Goal: Task Accomplishment & Management: Manage account settings

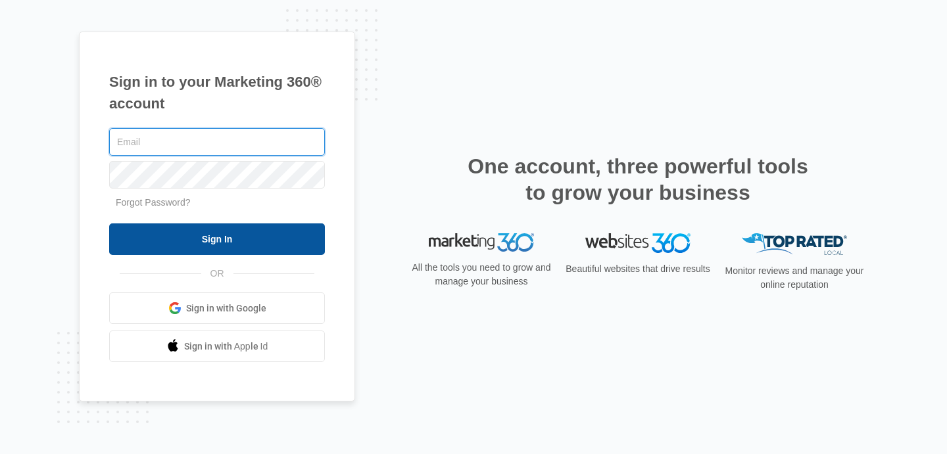
type input "[EMAIL_ADDRESS][DOMAIN_NAME]"
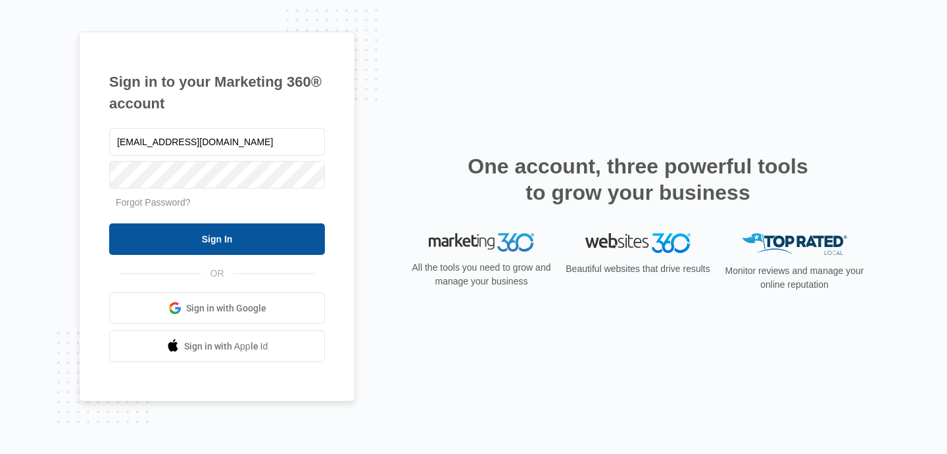
click at [281, 252] on input "Sign In" at bounding box center [217, 240] width 216 height 32
